Goal: Task Accomplishment & Management: Use online tool/utility

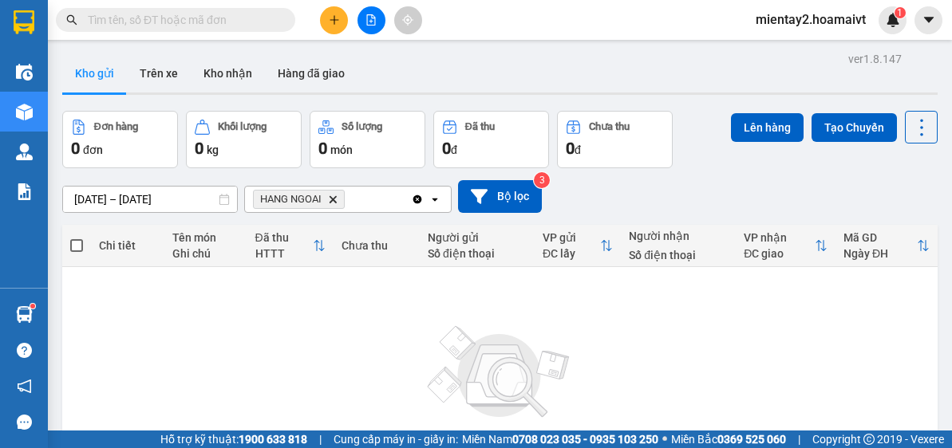
click at [226, 63] on button "Kho nhận" at bounding box center [228, 73] width 74 height 38
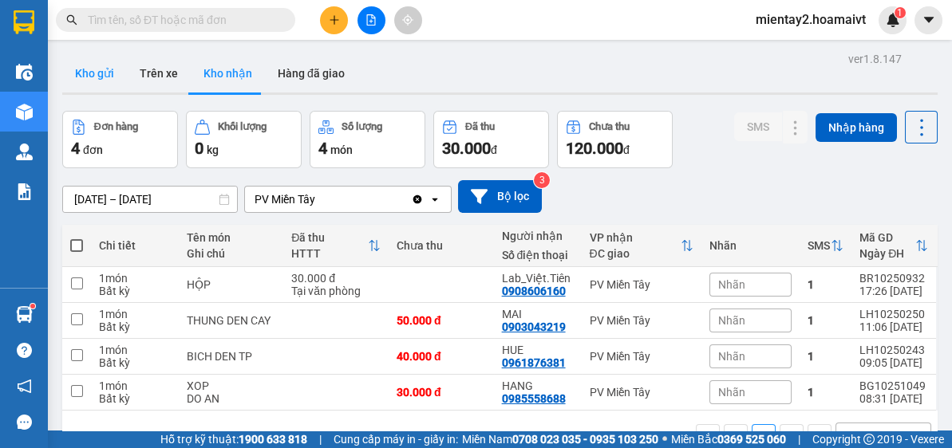
click at [93, 82] on button "Kho gửi" at bounding box center [94, 73] width 65 height 38
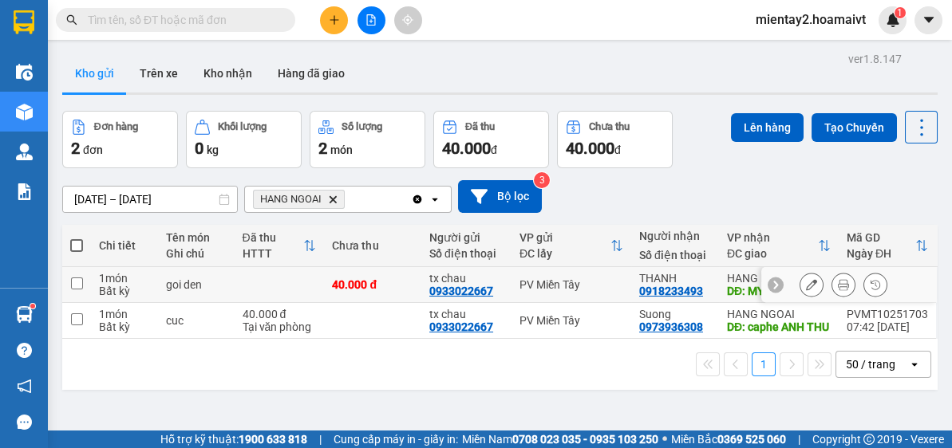
click at [292, 284] on td at bounding box center [280, 285] width 90 height 36
checkbox input "true"
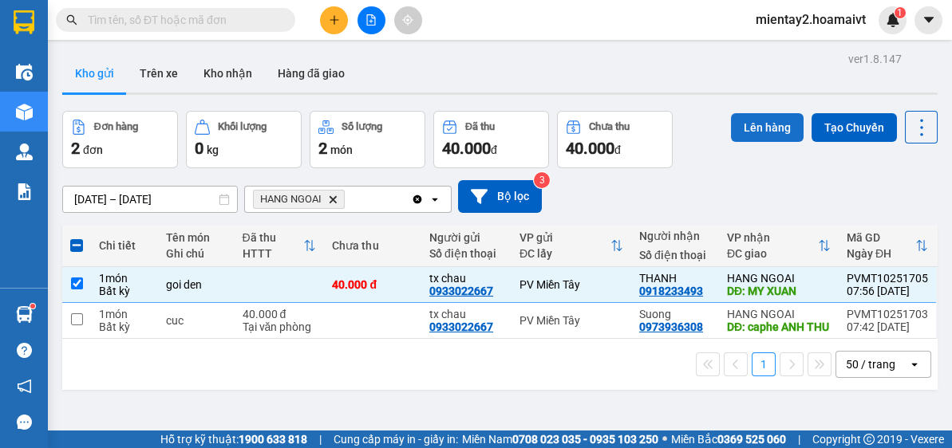
click at [761, 120] on button "Lên hàng" at bounding box center [767, 127] width 73 height 29
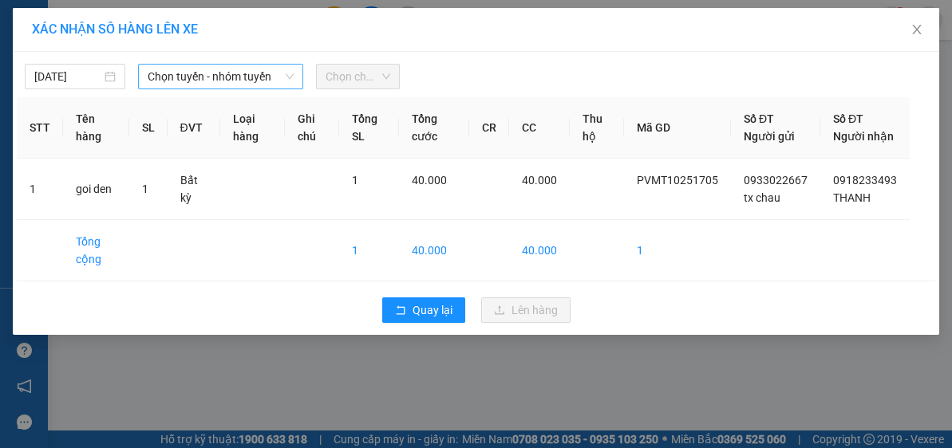
click at [191, 83] on span "Chọn tuyến - nhóm tuyến" at bounding box center [221, 77] width 146 height 24
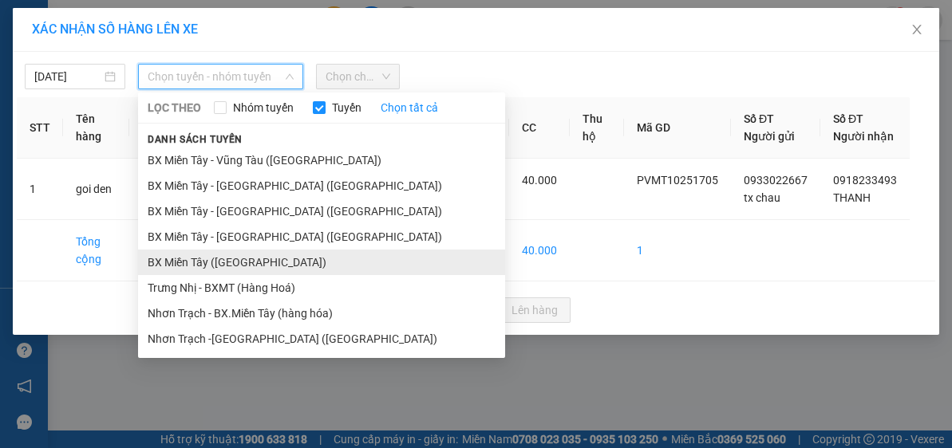
click at [247, 252] on li "BX Miền Tây ([GEOGRAPHIC_DATA])" at bounding box center [321, 263] width 367 height 26
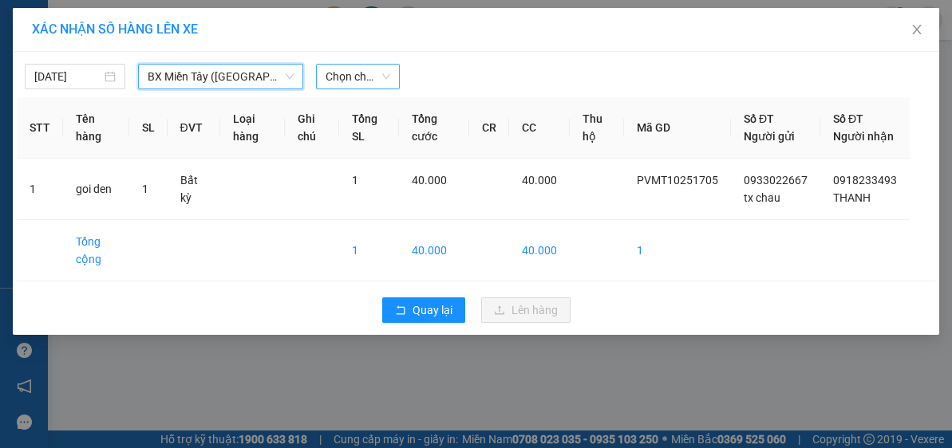
click at [365, 69] on span "Chọn chuyến" at bounding box center [358, 77] width 65 height 24
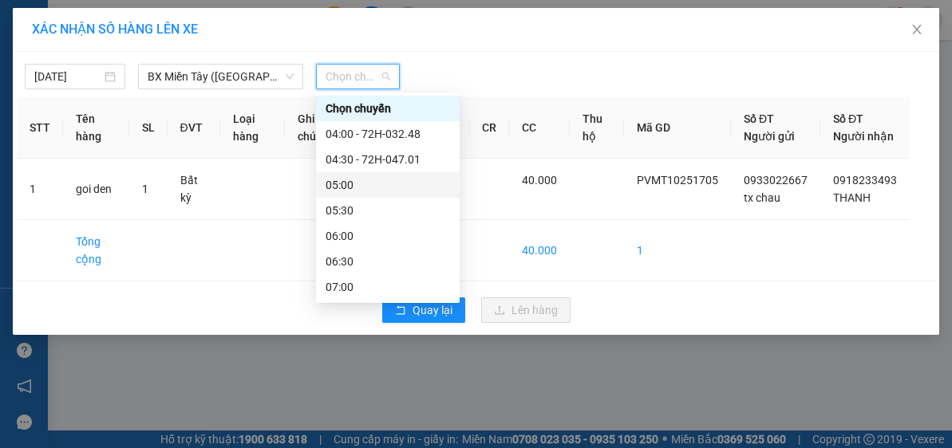
click at [405, 181] on div "05:00" at bounding box center [388, 185] width 124 height 18
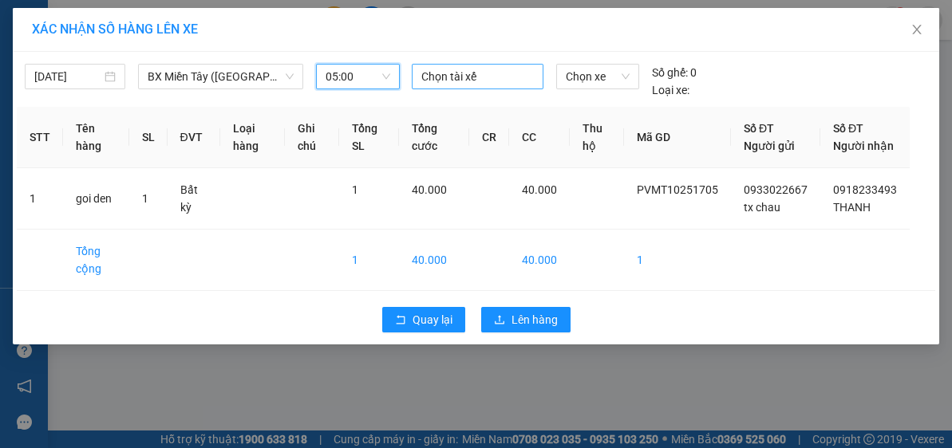
click at [460, 70] on div at bounding box center [478, 76] width 124 height 19
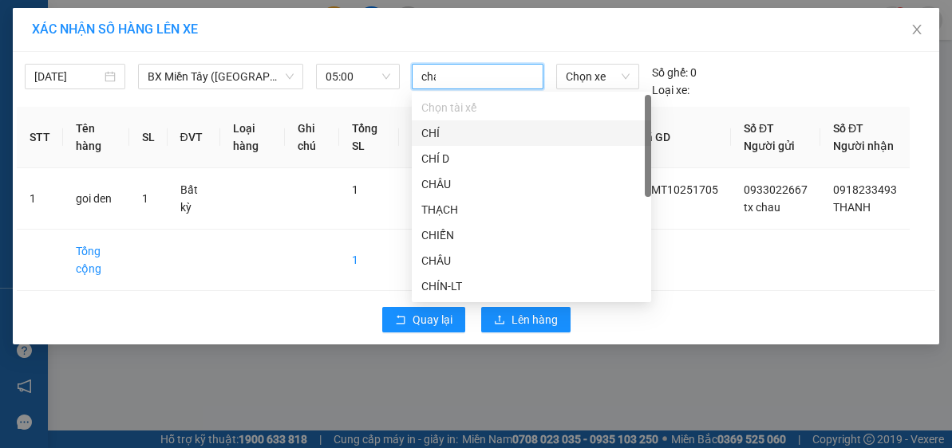
type input "chau"
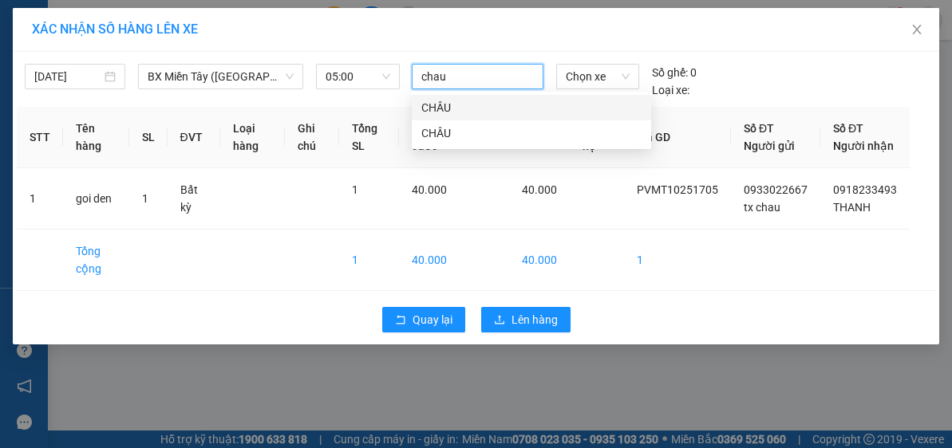
click at [471, 114] on div "CHÂU" at bounding box center [531, 108] width 220 height 18
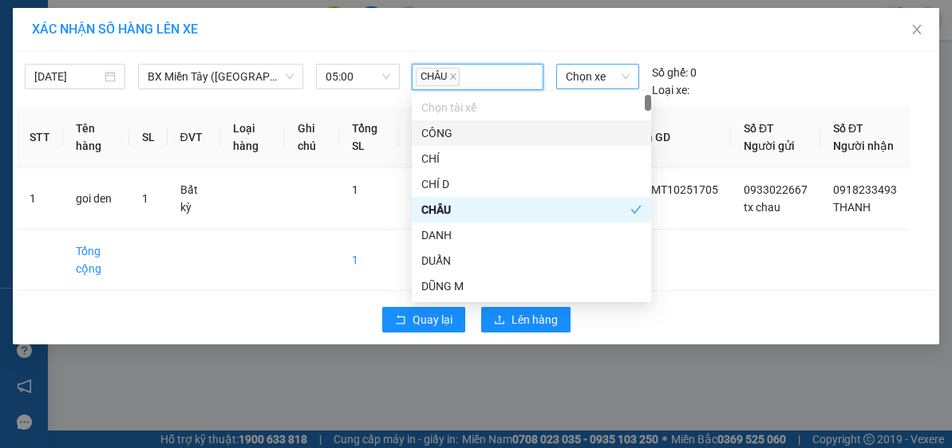
click at [590, 75] on span "Chọn xe" at bounding box center [598, 77] width 64 height 24
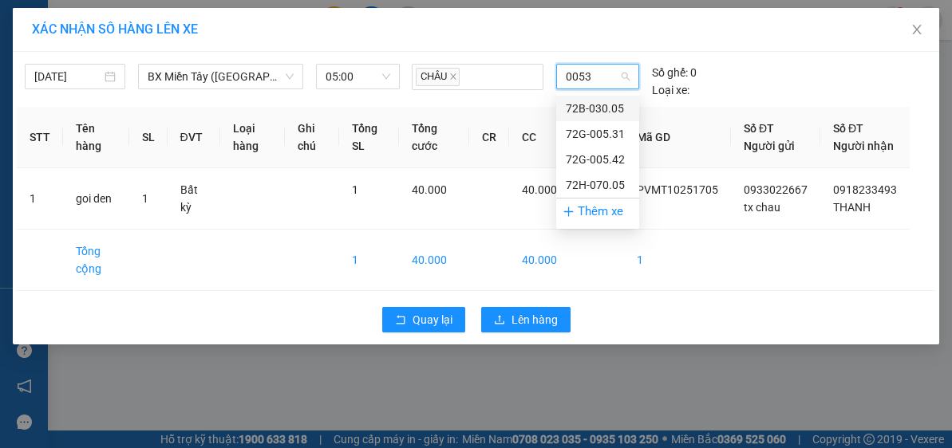
type input "00531"
click at [580, 109] on div "72G-005.31" at bounding box center [598, 109] width 64 height 18
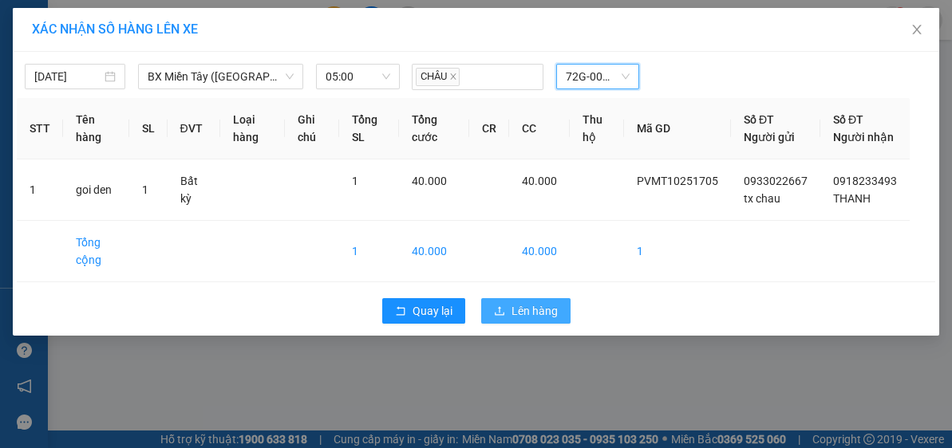
click at [539, 320] on span "Lên hàng" at bounding box center [534, 311] width 46 height 18
